Goal: Transaction & Acquisition: Purchase product/service

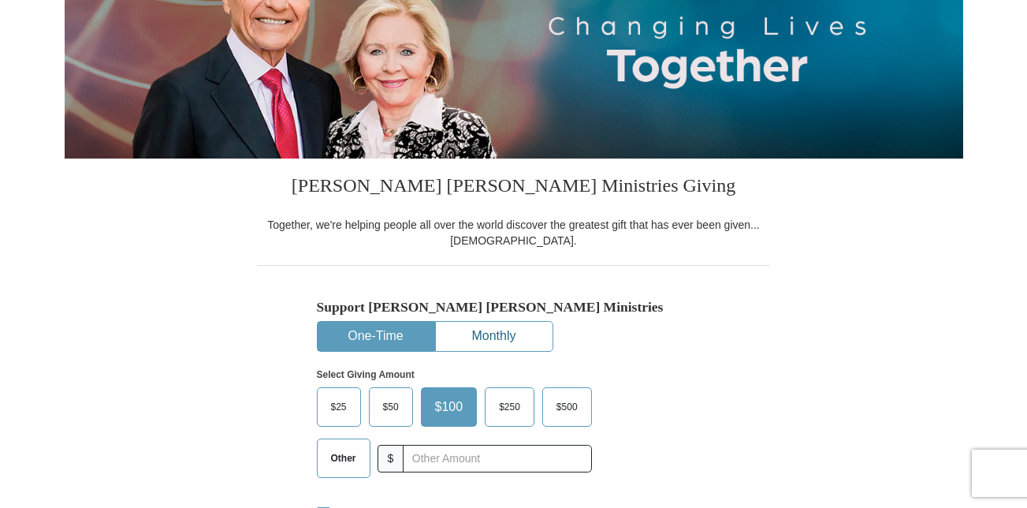
click at [510, 337] on button "Monthly" at bounding box center [494, 336] width 117 height 29
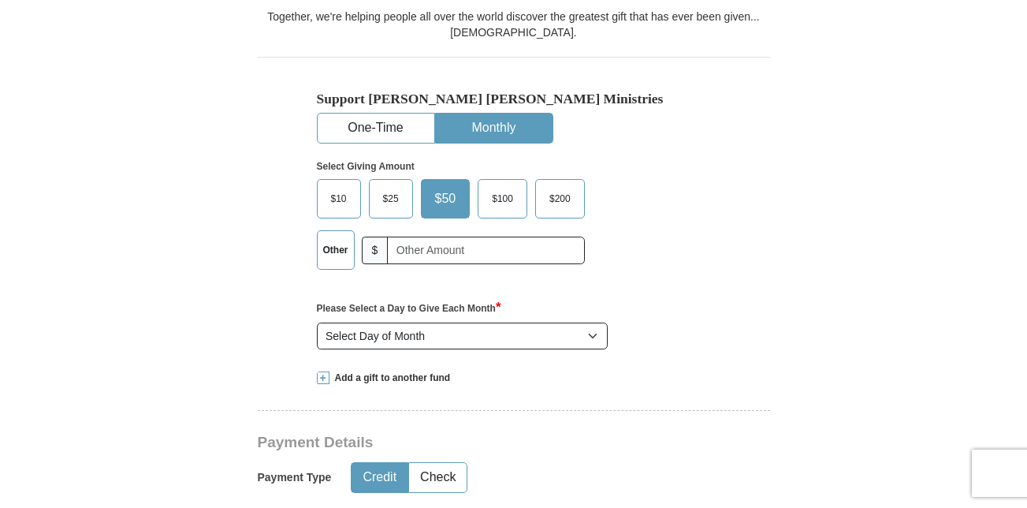
scroll to position [473, 0]
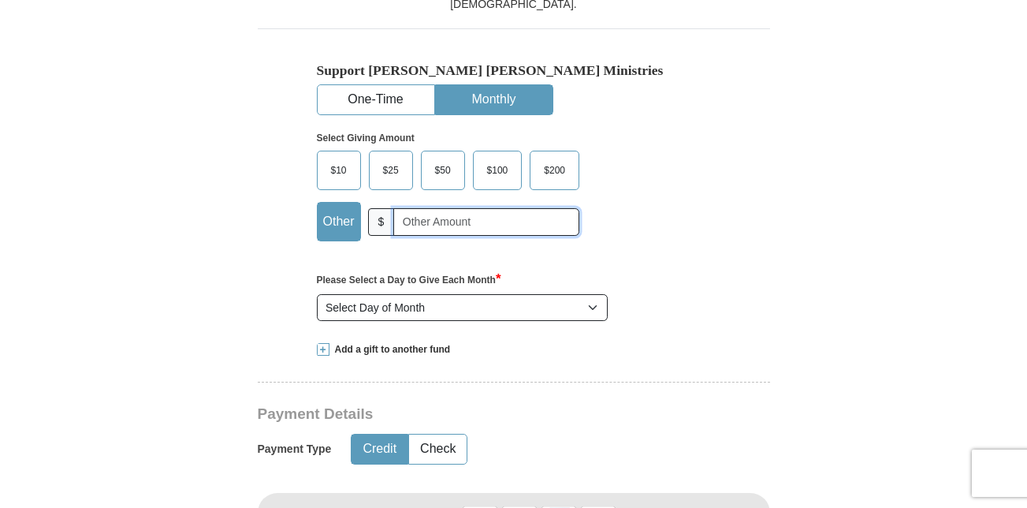
click at [404, 223] on input "text" at bounding box center [486, 222] width 186 height 28
type input "30"
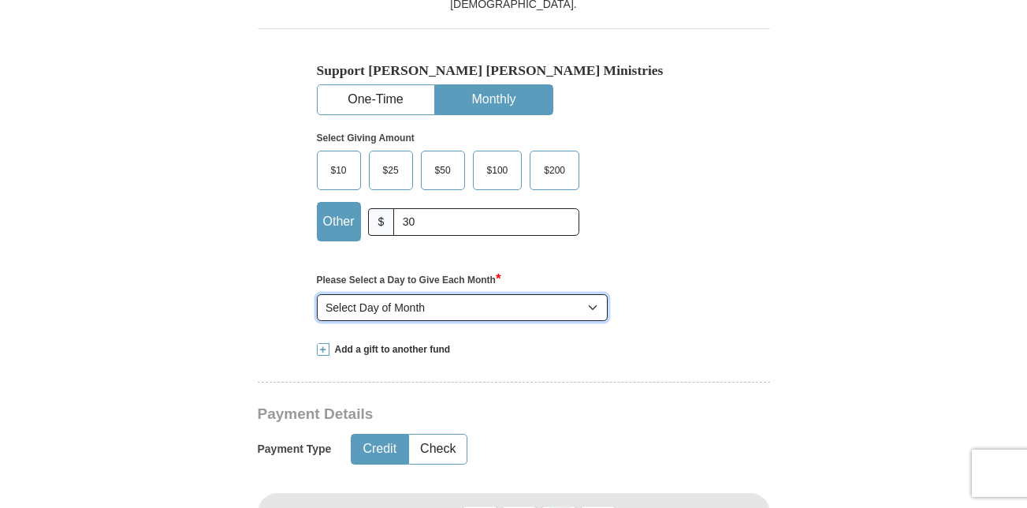
click at [596, 307] on select "Select Day of Month 1 2 3 4 5 6 7 8 9 10 11 12 13 14 15 16 17 18 19 20 21 22 23…" at bounding box center [463, 307] width 292 height 27
select select "1"
click at [317, 295] on select "Select Day of Month 1 2 3 4 5 6 7 8 9 10 11 12 13 14 15 16 17 18 19 20 21 22 23…" at bounding box center [463, 307] width 292 height 27
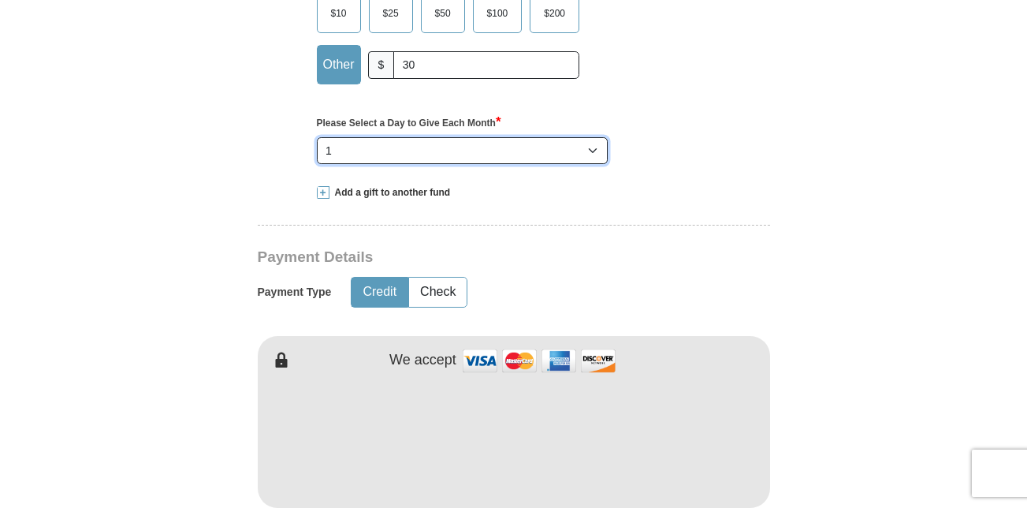
scroll to position [631, 0]
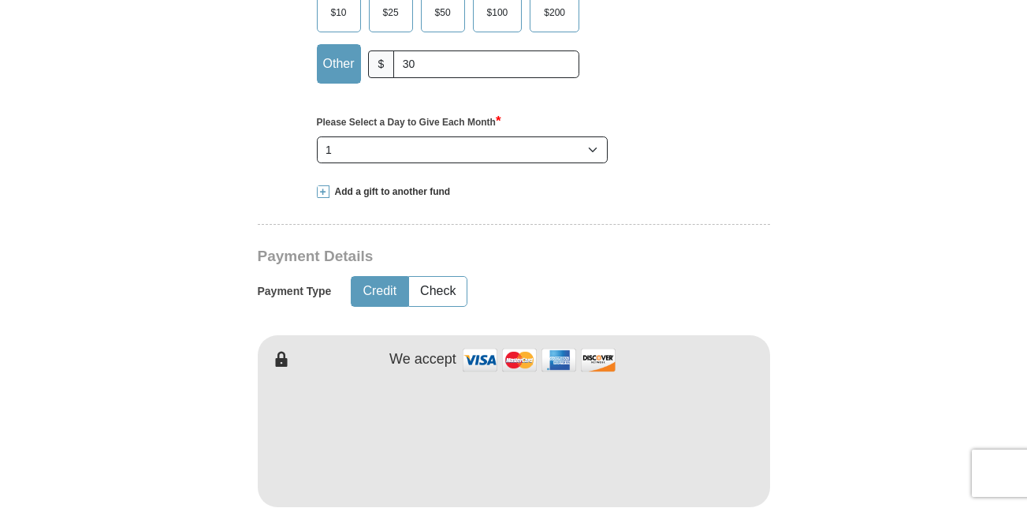
click at [387, 292] on button "Credit" at bounding box center [380, 291] width 56 height 29
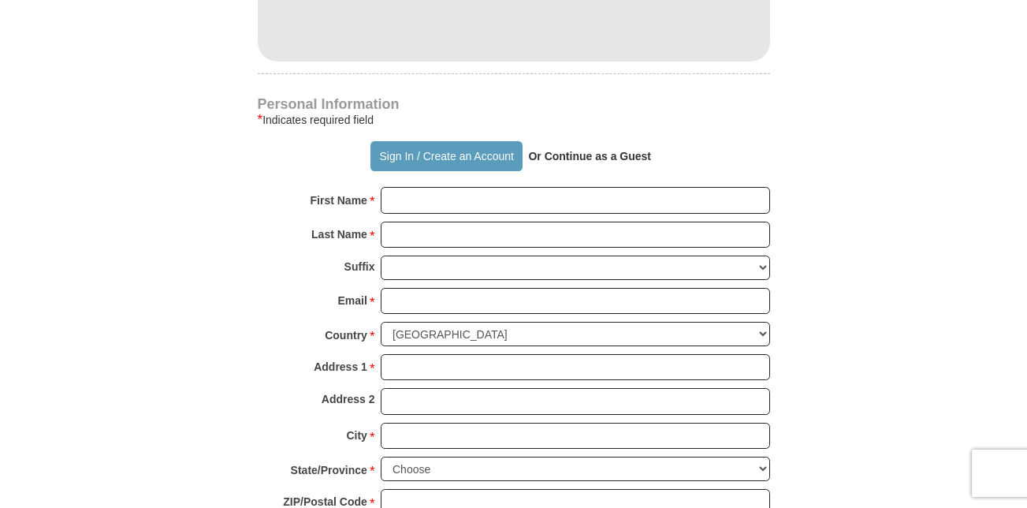
scroll to position [1104, 0]
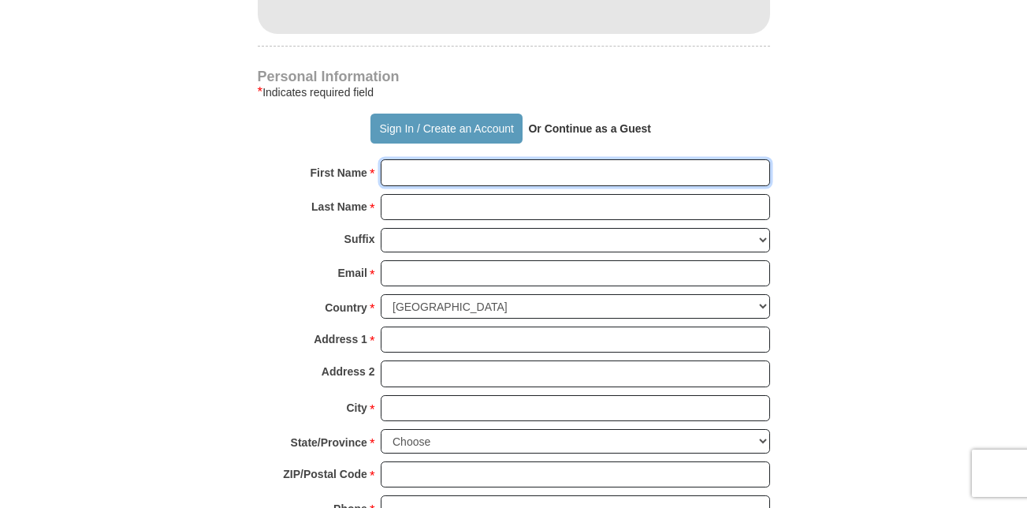
click at [425, 171] on input "First Name *" at bounding box center [575, 172] width 389 height 27
type input "[PERSON_NAME]"
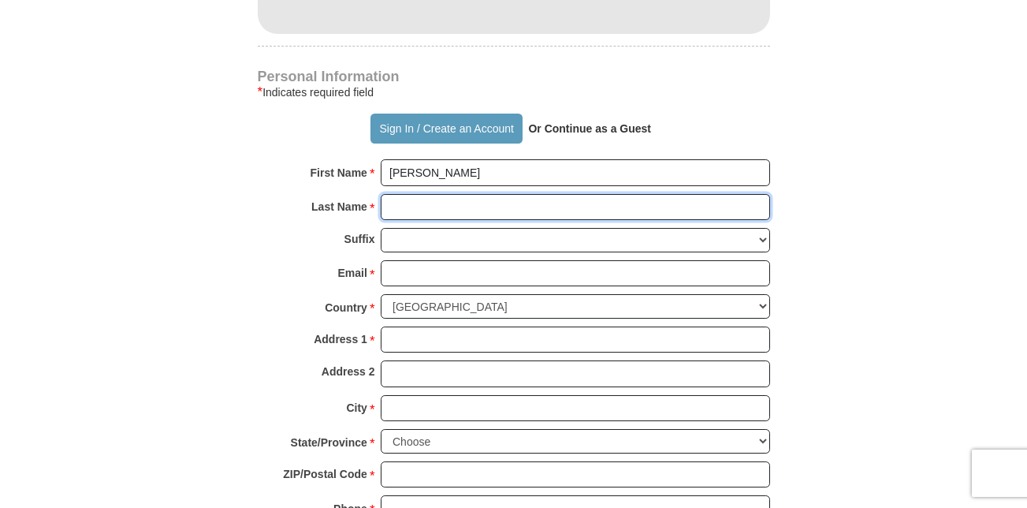
type input "KIBUUKA"
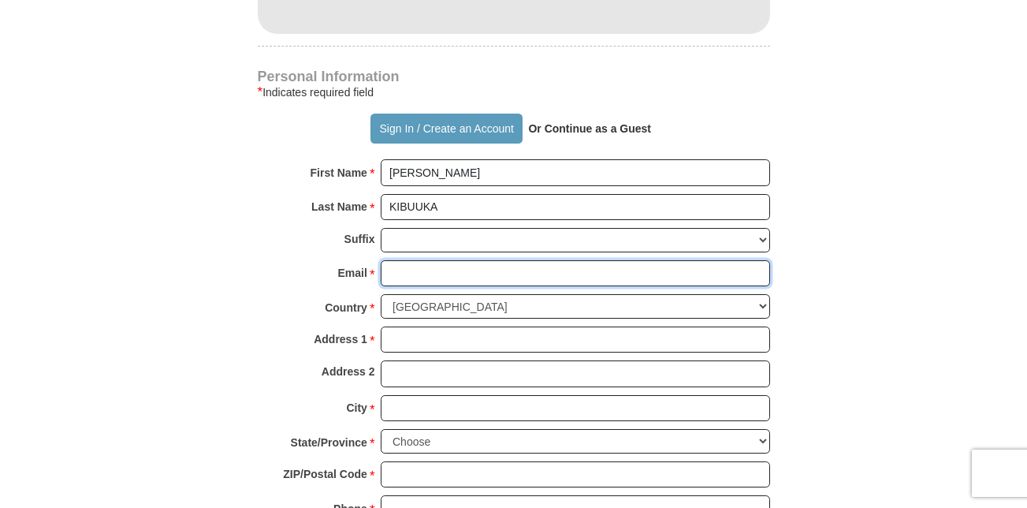
type input "[EMAIL_ADDRESS][DOMAIN_NAME]"
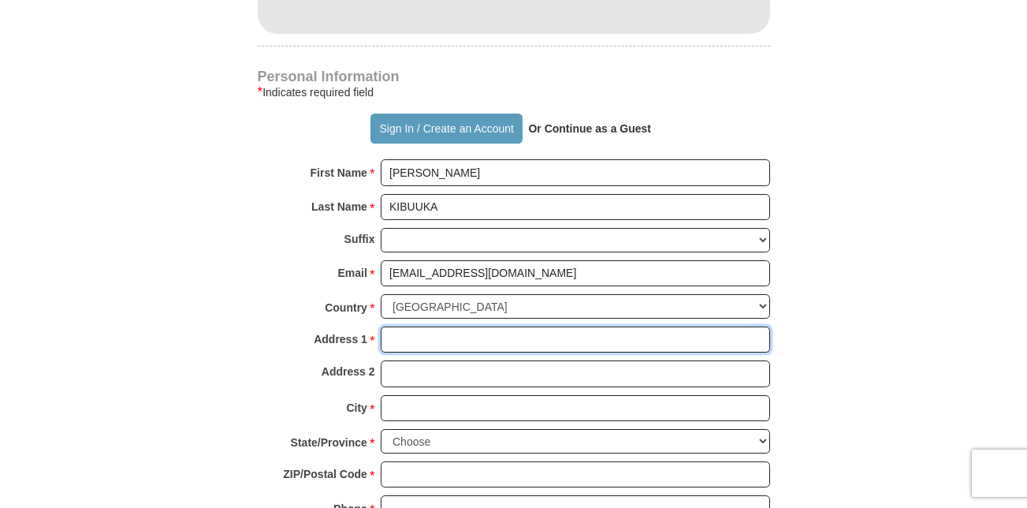
type input "[EMAIL_ADDRESS][DOMAIN_NAME]"
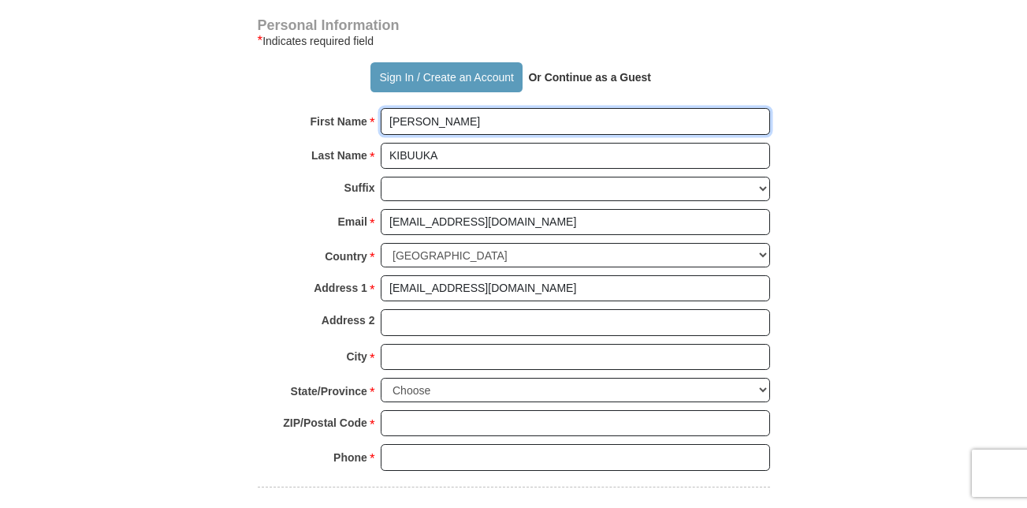
scroll to position [1183, 0]
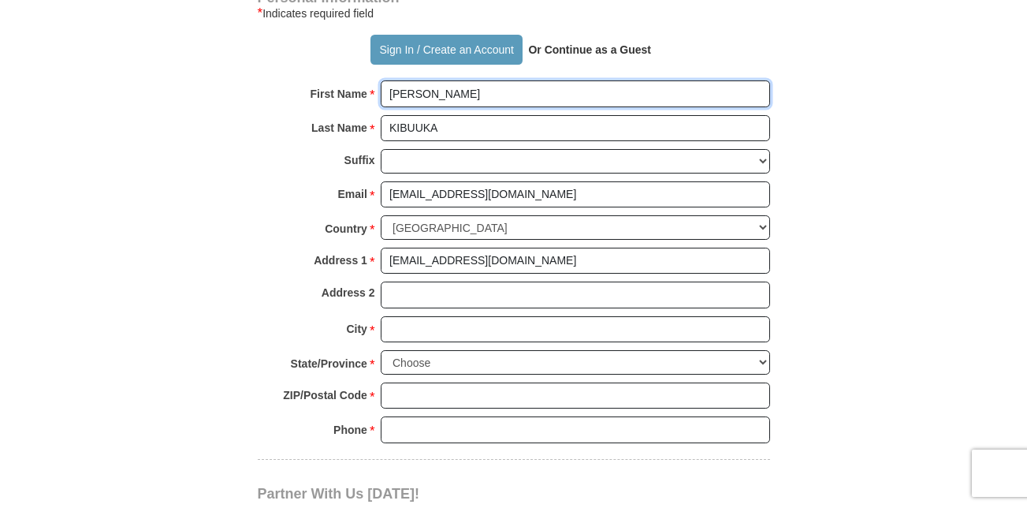
type input "[PERSON_NAME]"
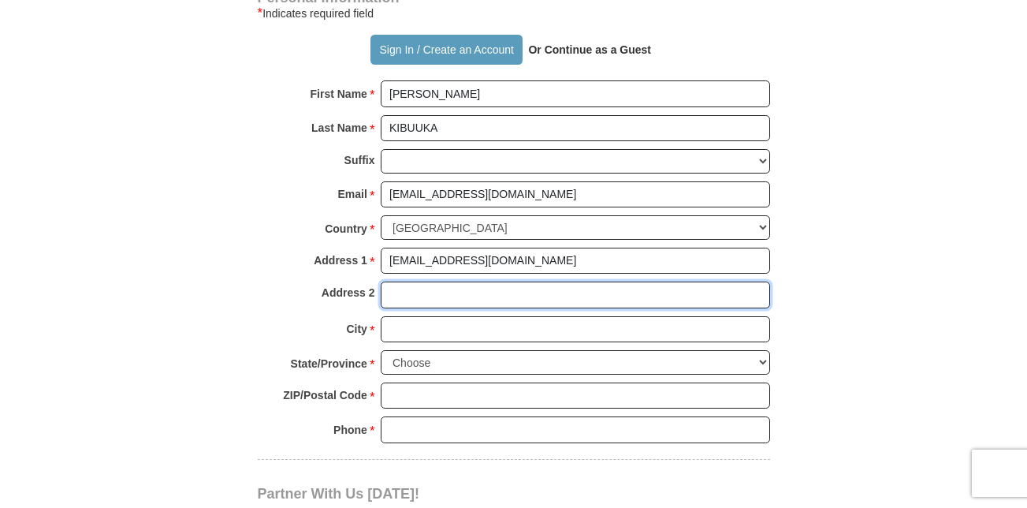
click at [426, 302] on input "Address 2" at bounding box center [575, 294] width 389 height 27
type input "1554 [GEOGRAPHIC_DATA]"
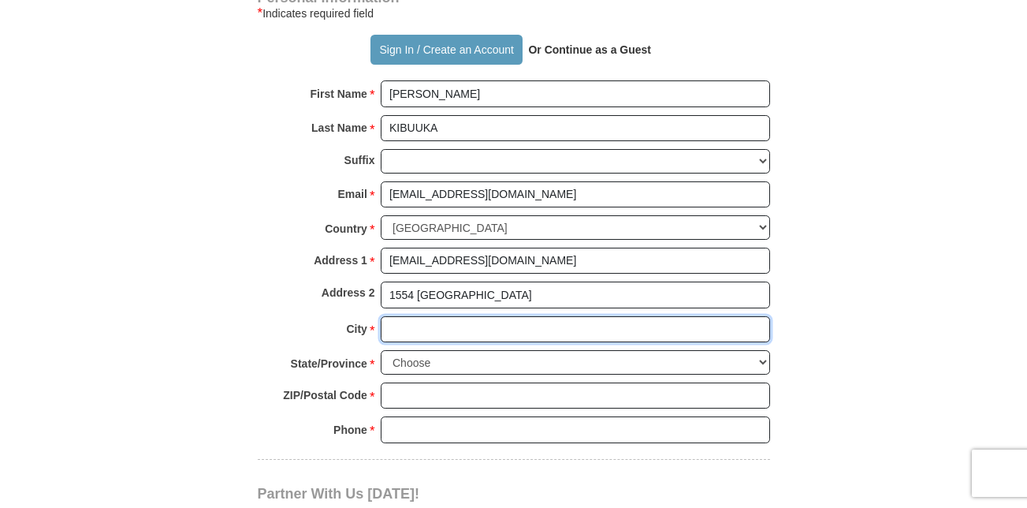
click at [427, 326] on input "City *" at bounding box center [575, 329] width 389 height 27
type input "BOLINGBROOK"
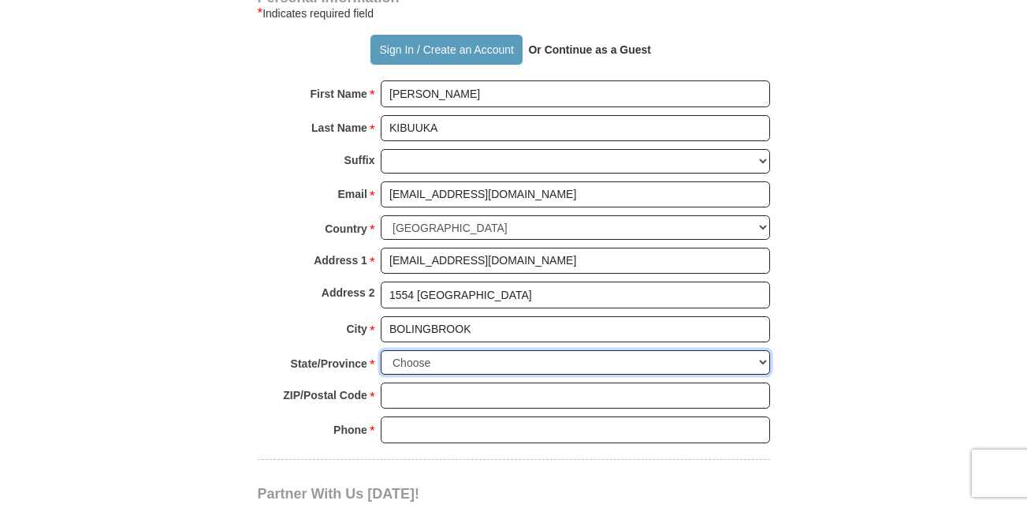
click at [396, 373] on select "Choose [US_STATE] [US_STATE] [US_STATE] [US_STATE] [US_STATE] Armed Forces Amer…" at bounding box center [575, 362] width 389 height 24
select select "IL"
click at [381, 351] on select "Choose [US_STATE] [US_STATE] [US_STATE] [US_STATE] [US_STATE] Armed Forces Amer…" at bounding box center [575, 362] width 389 height 24
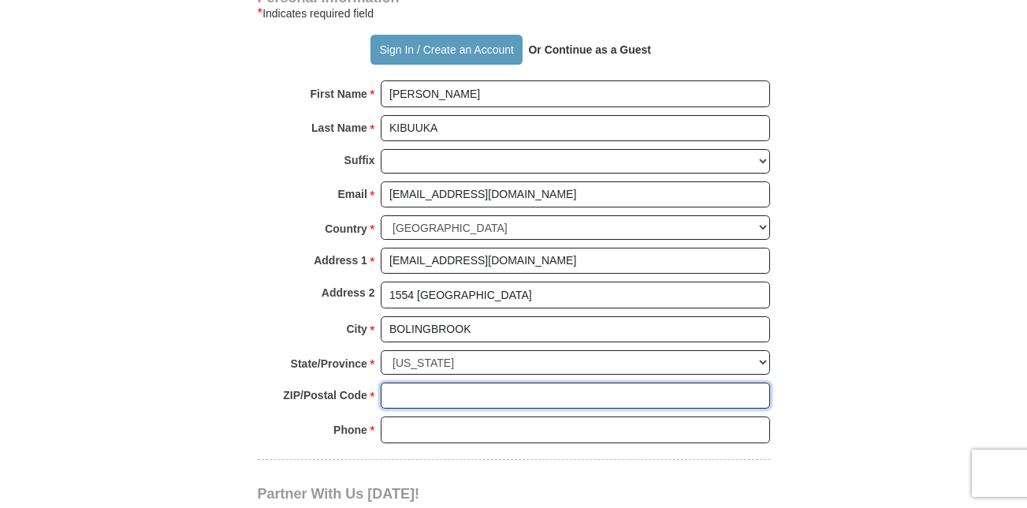
click at [407, 405] on input "ZIP/Postal Code *" at bounding box center [575, 395] width 389 height 27
type input "60490"
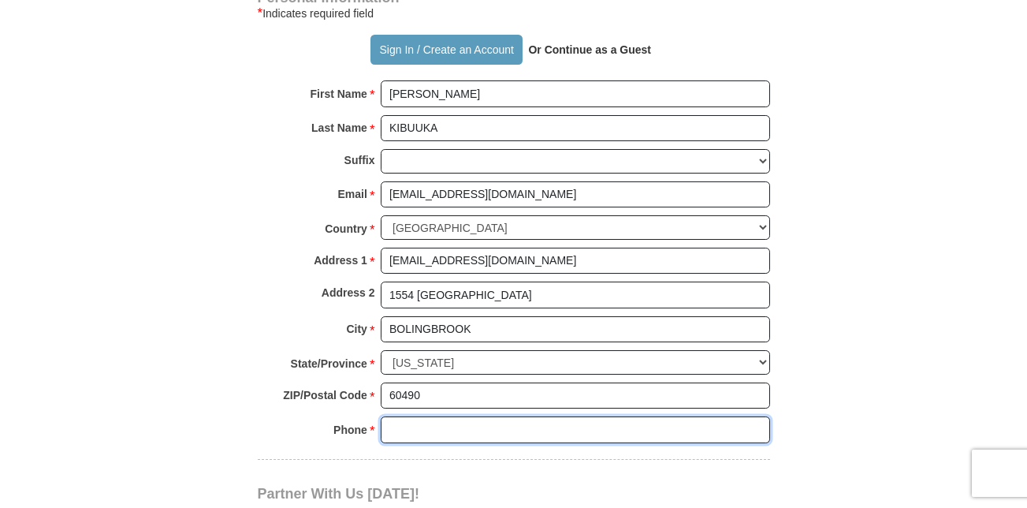
click at [389, 442] on input "Phone * *" at bounding box center [575, 429] width 389 height 27
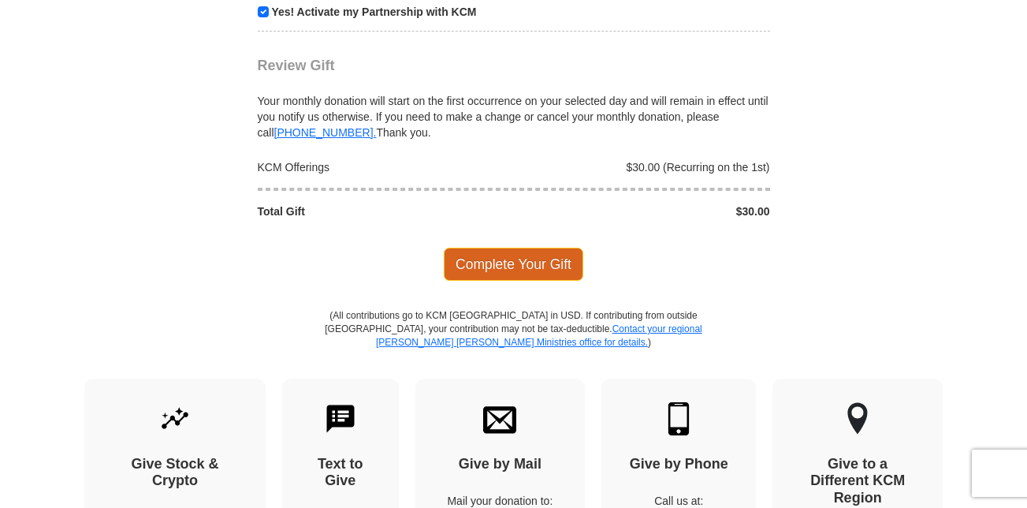
scroll to position [1813, 0]
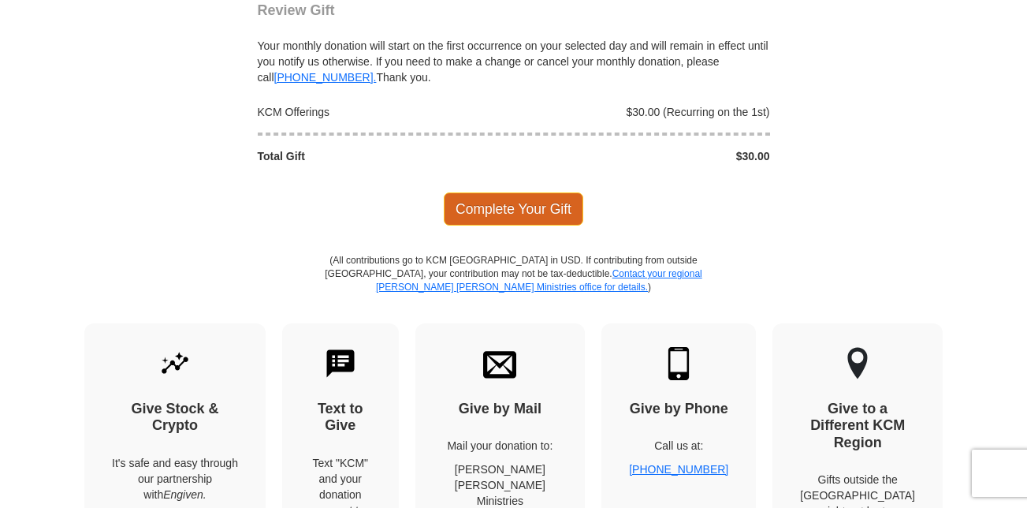
type input "[PHONE_NUMBER]"
click at [527, 213] on span "Complete Your Gift" at bounding box center [514, 208] width 140 height 33
